Goal: Task Accomplishment & Management: Use online tool/utility

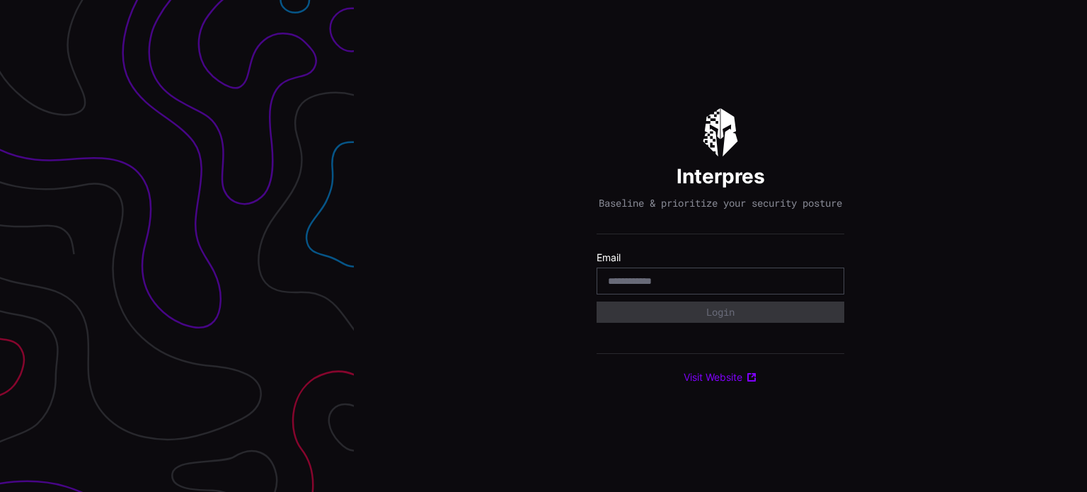
click at [687, 285] on input "email" at bounding box center [720, 281] width 225 height 13
type input "**********"
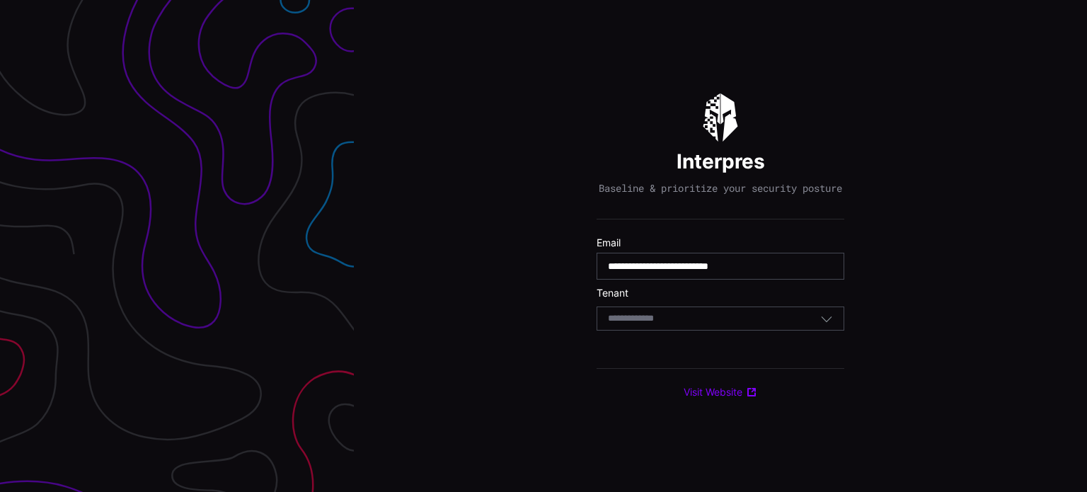
click at [705, 325] on div "Select Tenant" at bounding box center [714, 318] width 212 height 13
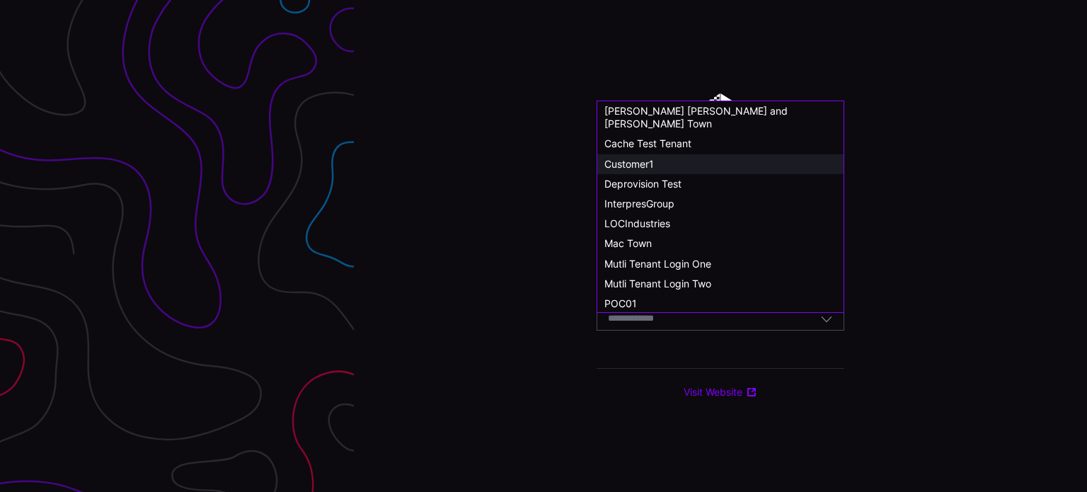
click at [640, 158] on span "Customer1" at bounding box center [629, 164] width 50 height 12
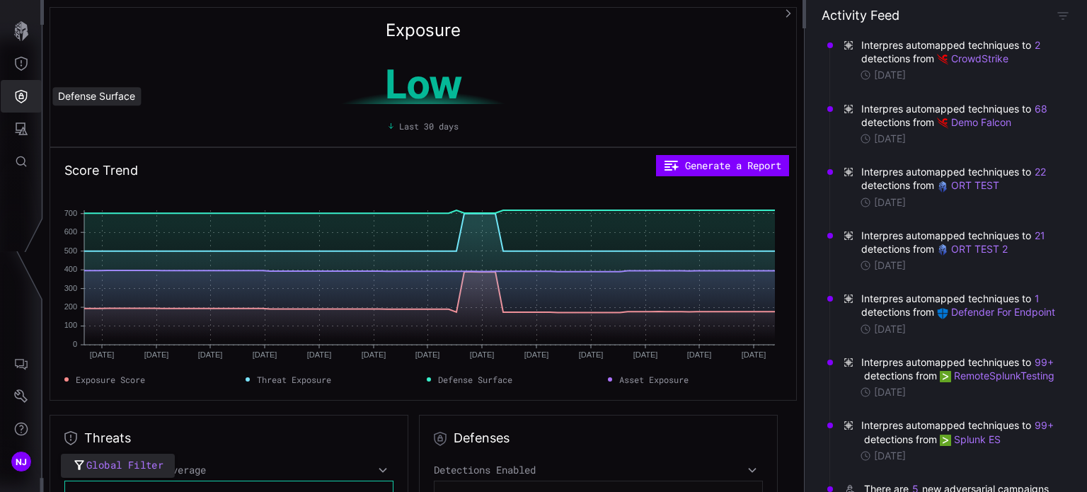
click at [17, 95] on icon "Defense Surface" at bounding box center [21, 96] width 14 height 14
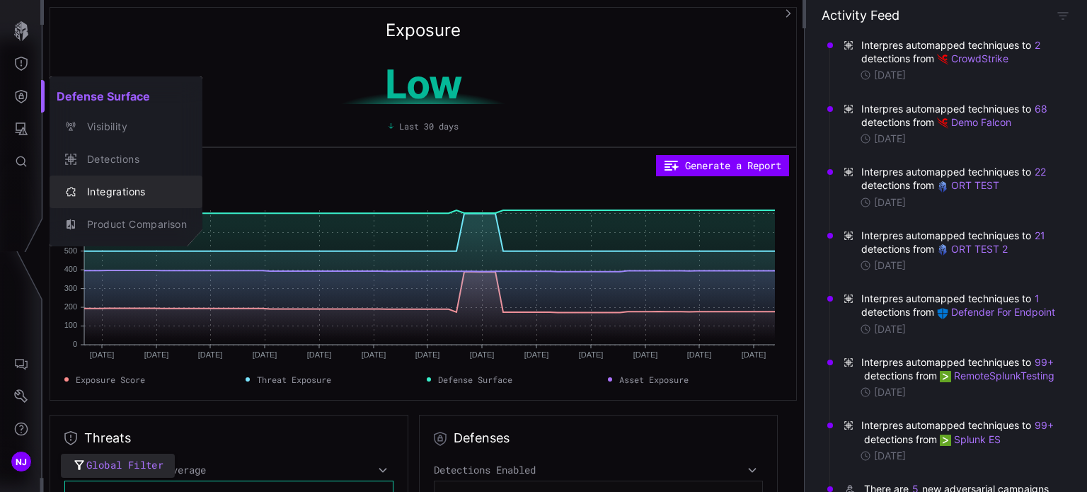
click at [116, 192] on div "Integrations" at bounding box center [133, 192] width 107 height 18
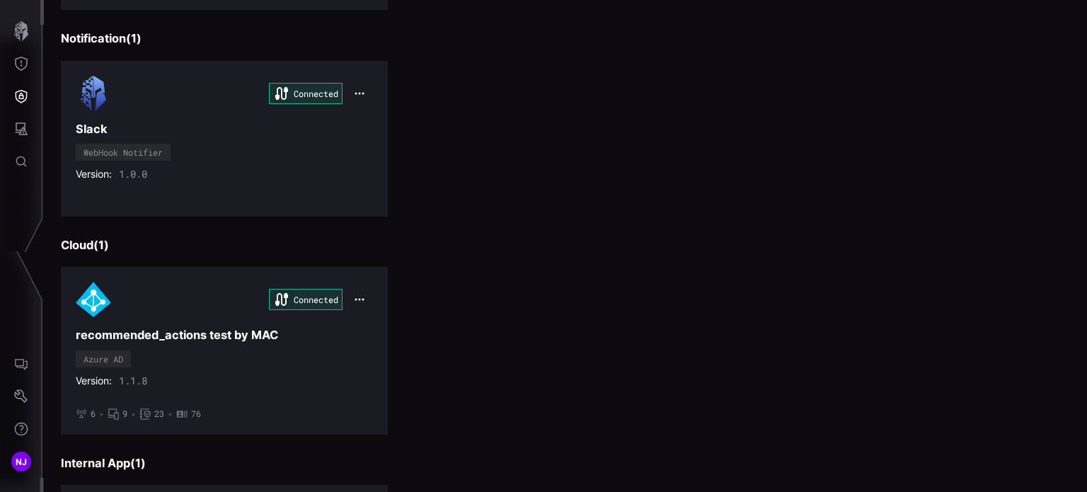
scroll to position [1994, 0]
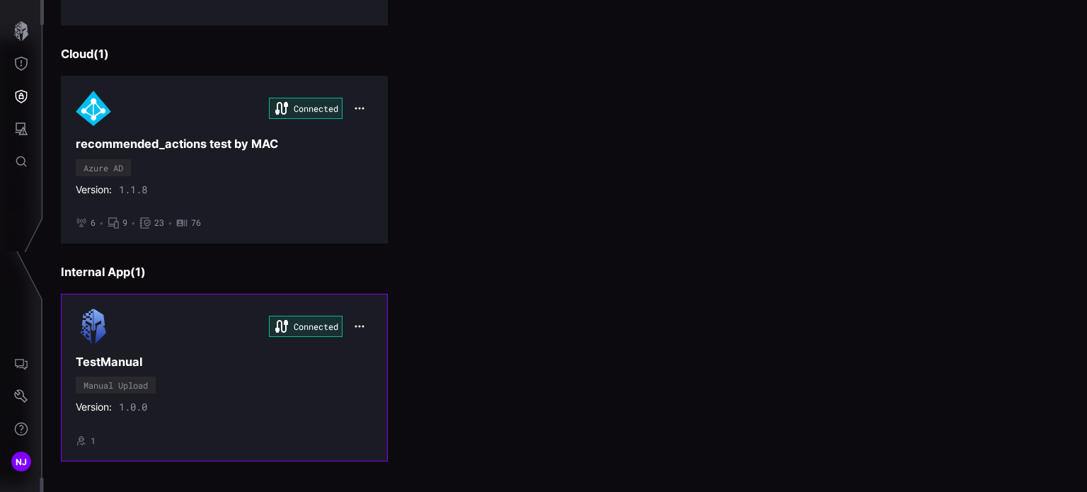
click at [199, 368] on div "Connected TestManual Manual Upload Version: 1.0.0 • 1" at bounding box center [224, 377] width 297 height 137
